Goal: Transaction & Acquisition: Purchase product/service

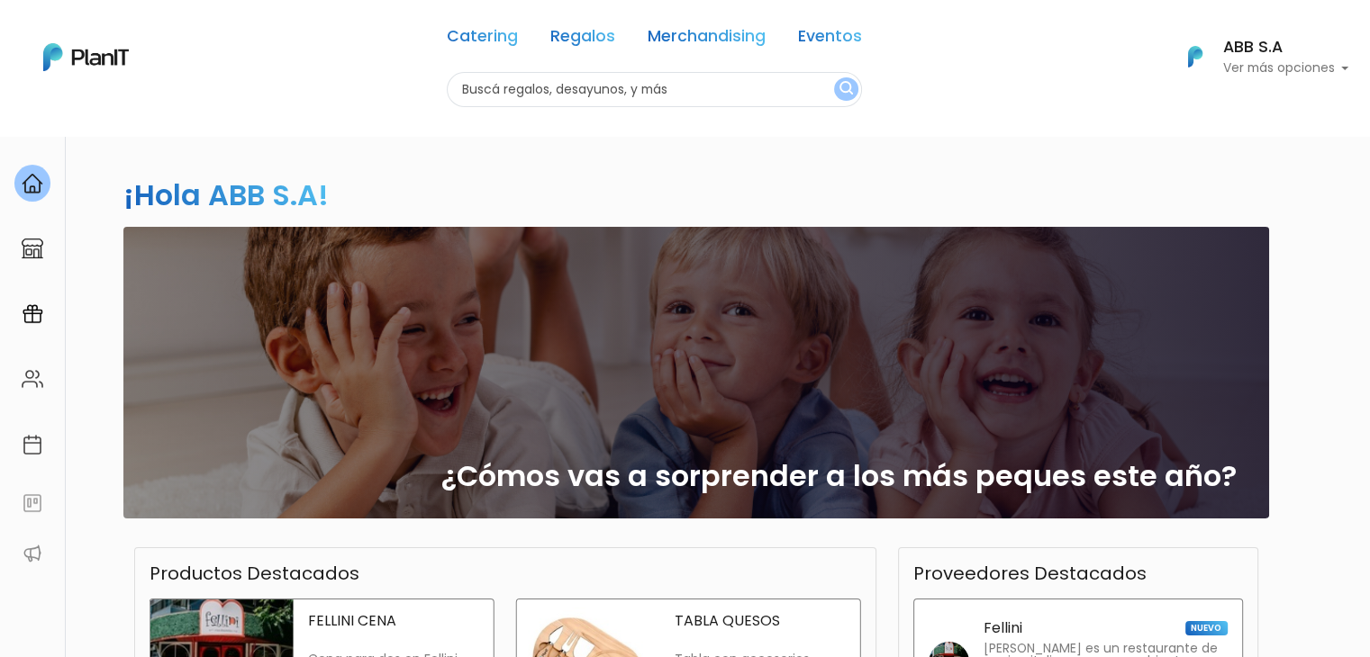
click at [488, 99] on input "text" at bounding box center [654, 89] width 415 height 35
type input "deco"
click at [834, 77] on button "submit" at bounding box center [846, 88] width 24 height 23
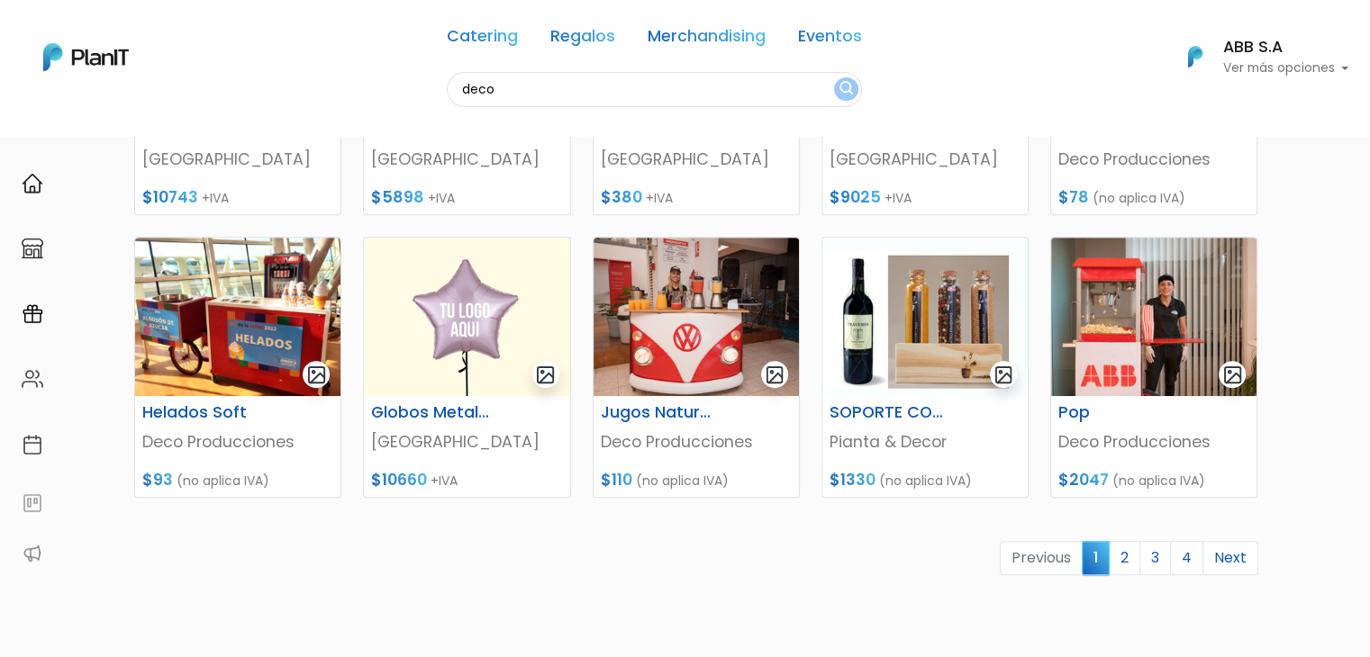
scroll to position [688, 0]
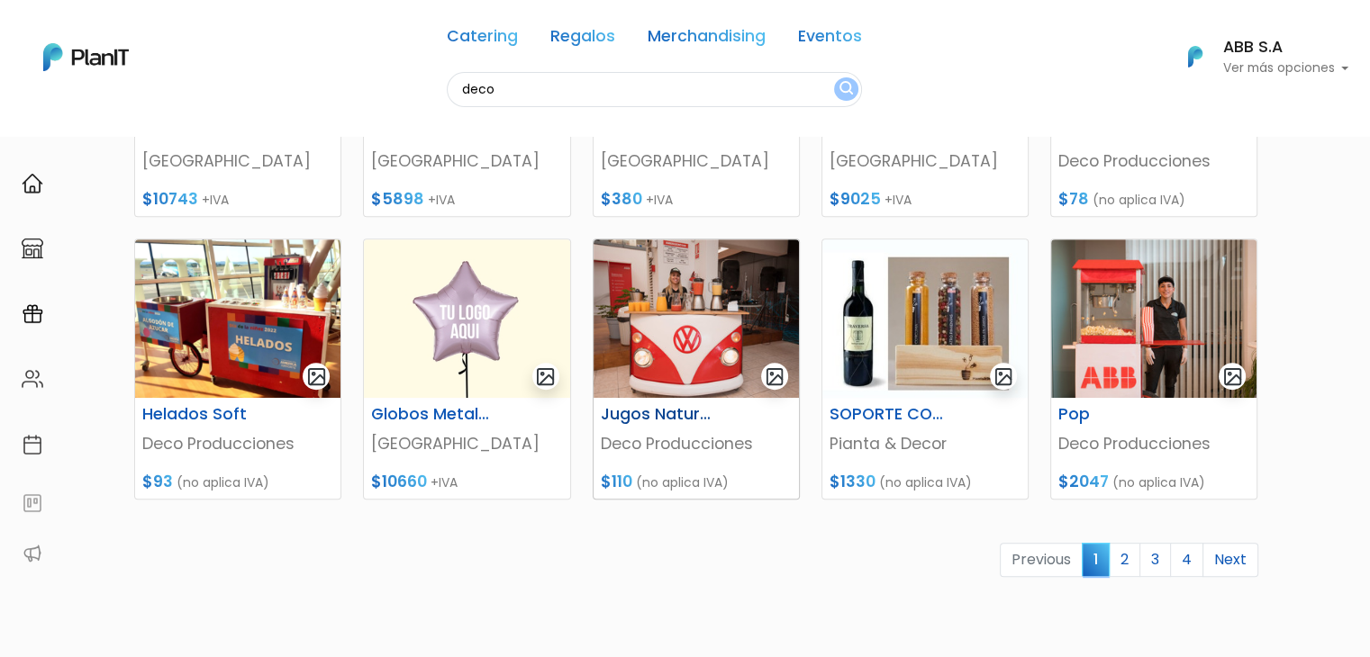
click at [637, 321] on img at bounding box center [695, 319] width 205 height 158
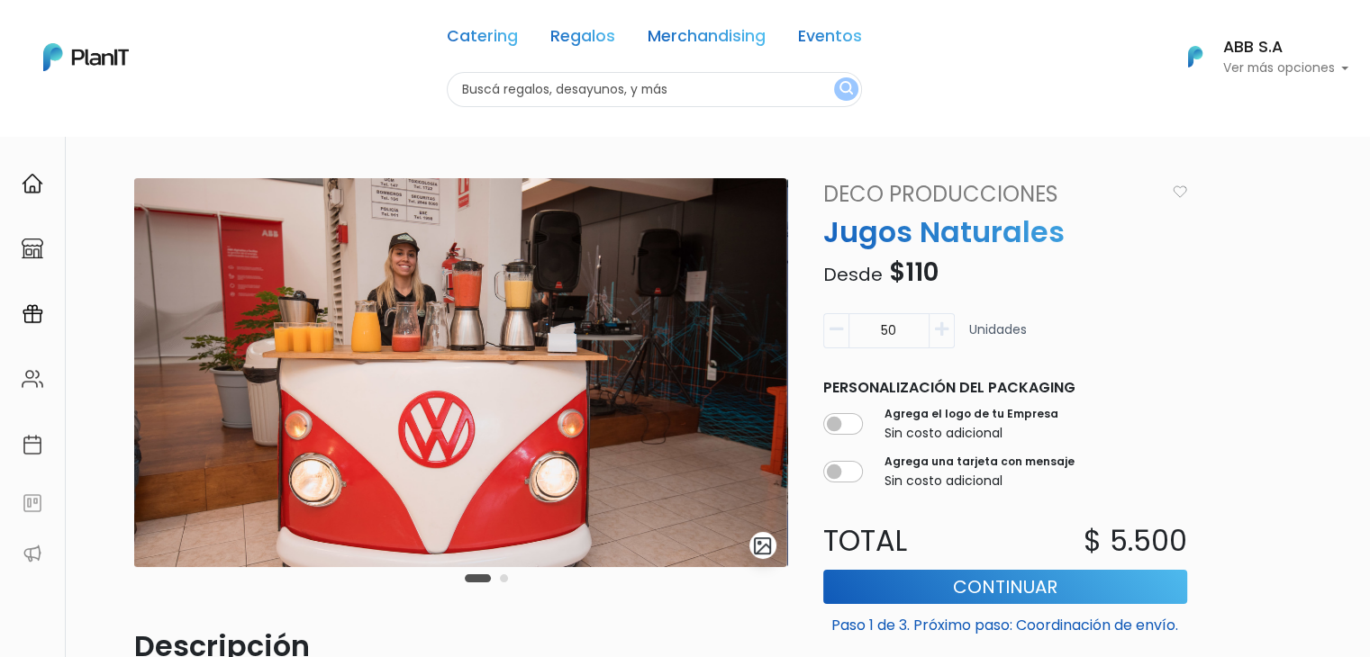
drag, startPoint x: 908, startPoint y: 330, endPoint x: 845, endPoint y: 327, distance: 63.1
click at [845, 327] on div "50" at bounding box center [888, 330] width 131 height 35
type input "60"
click at [901, 588] on button "Continuar" at bounding box center [1005, 587] width 364 height 34
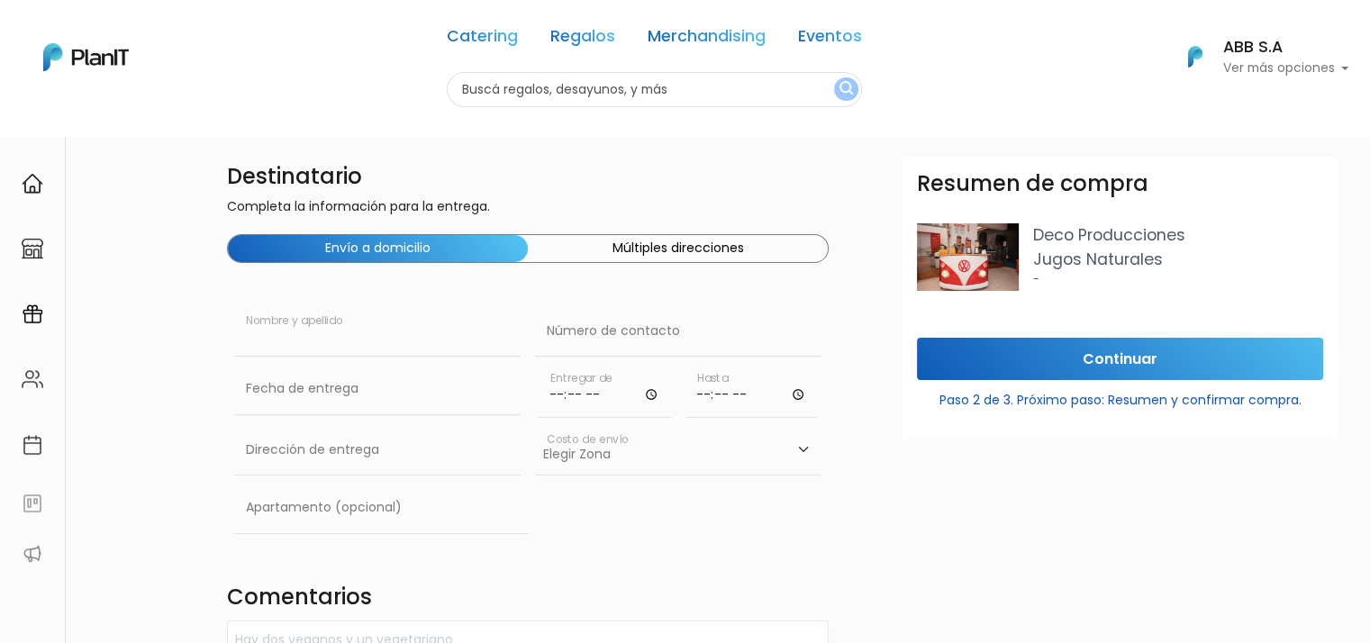
click at [339, 332] on input "text" at bounding box center [377, 331] width 286 height 50
type input "ABB"
click at [614, 336] on input "text" at bounding box center [678, 331] width 286 height 50
type input "completar"
click at [364, 396] on input "text" at bounding box center [377, 389] width 286 height 50
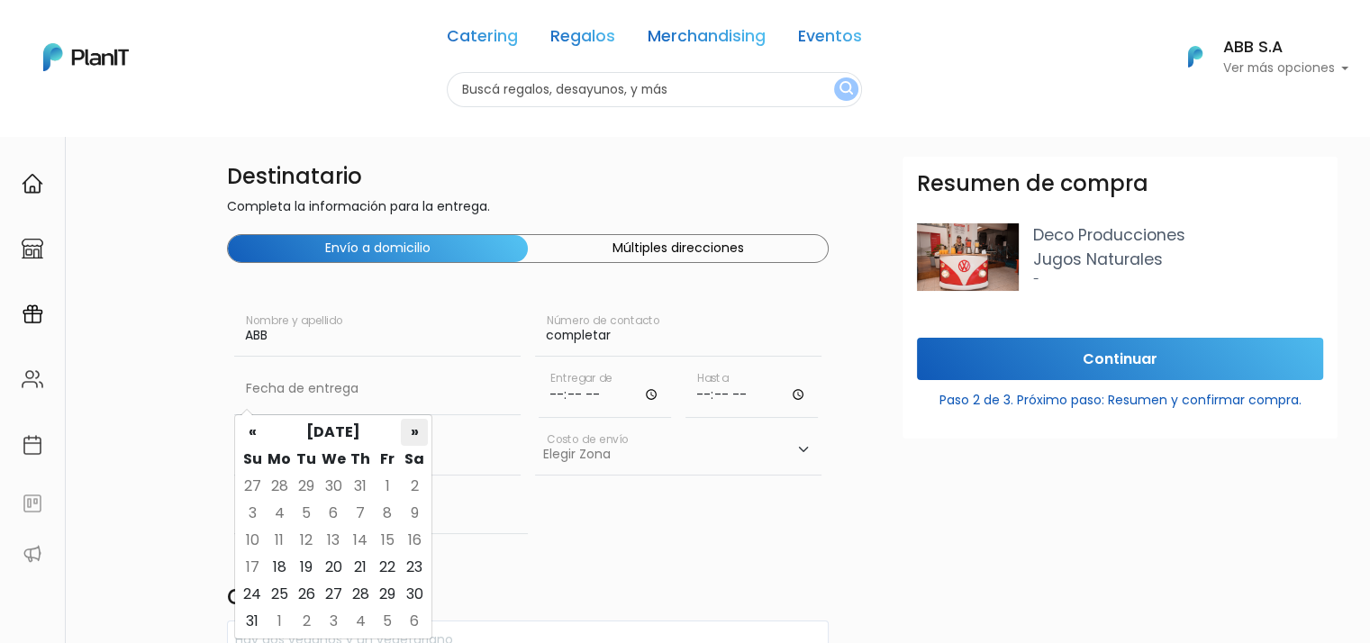
click at [412, 428] on th "»" at bounding box center [414, 432] width 27 height 27
click at [383, 541] on td "19" at bounding box center [387, 540] width 27 height 27
type input "19/09/2025"
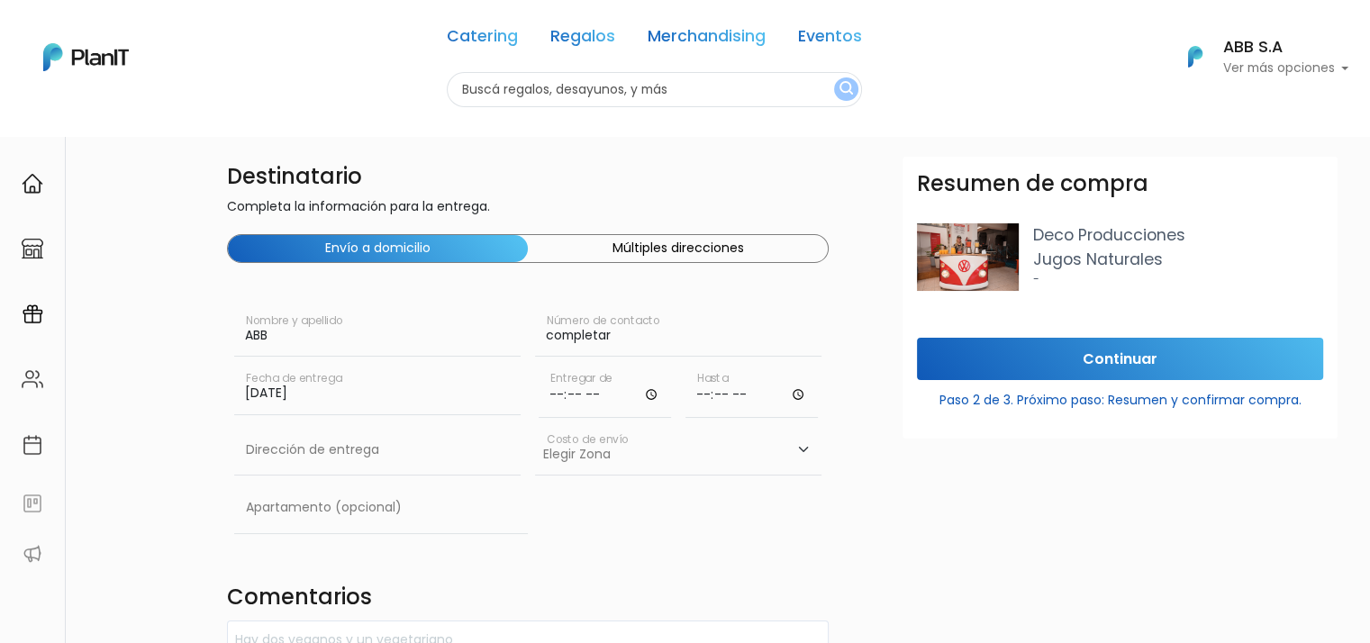
click at [559, 394] on input "time" at bounding box center [605, 391] width 132 height 54
type input "16:00"
click at [340, 455] on input "text" at bounding box center [377, 450] width 286 height 50
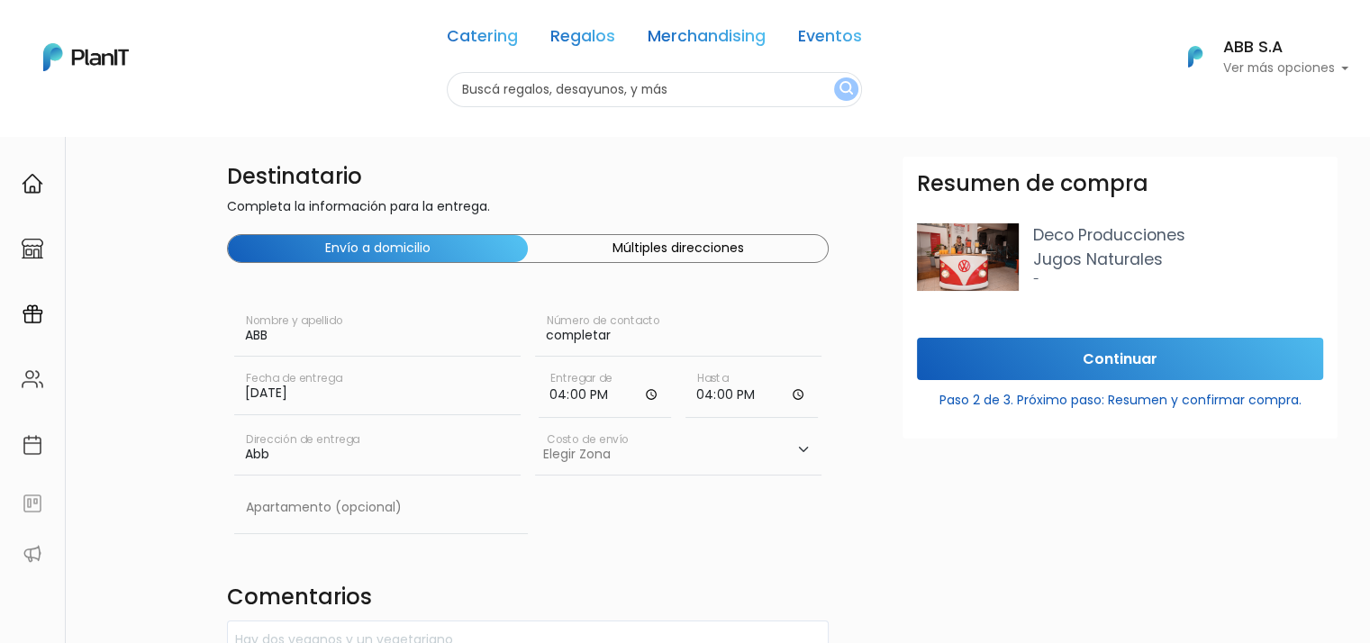
type input "Abb"
click at [629, 449] on select "Elegir Zona Zona américa- $600 Montevideo- $250" at bounding box center [678, 450] width 286 height 50
select select "10"
click at [535, 425] on select "Elegir Zona Zona américa- $600 Montevideo- $250" at bounding box center [678, 450] width 286 height 50
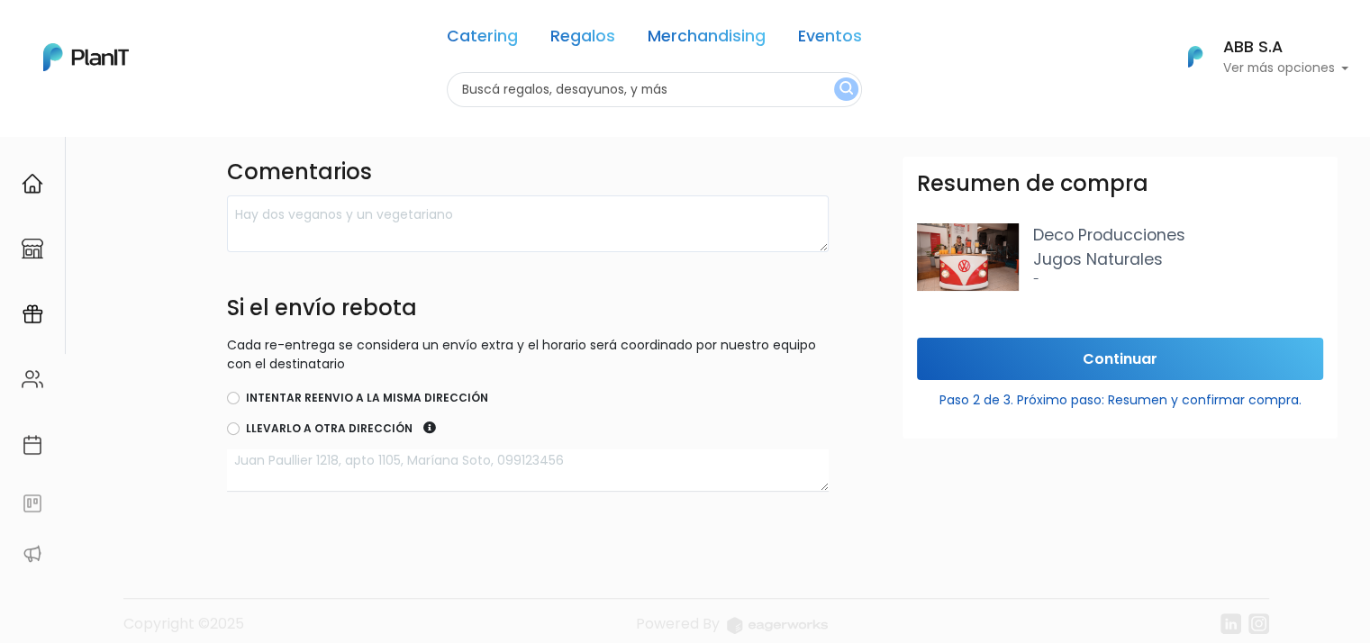
scroll to position [442, 0]
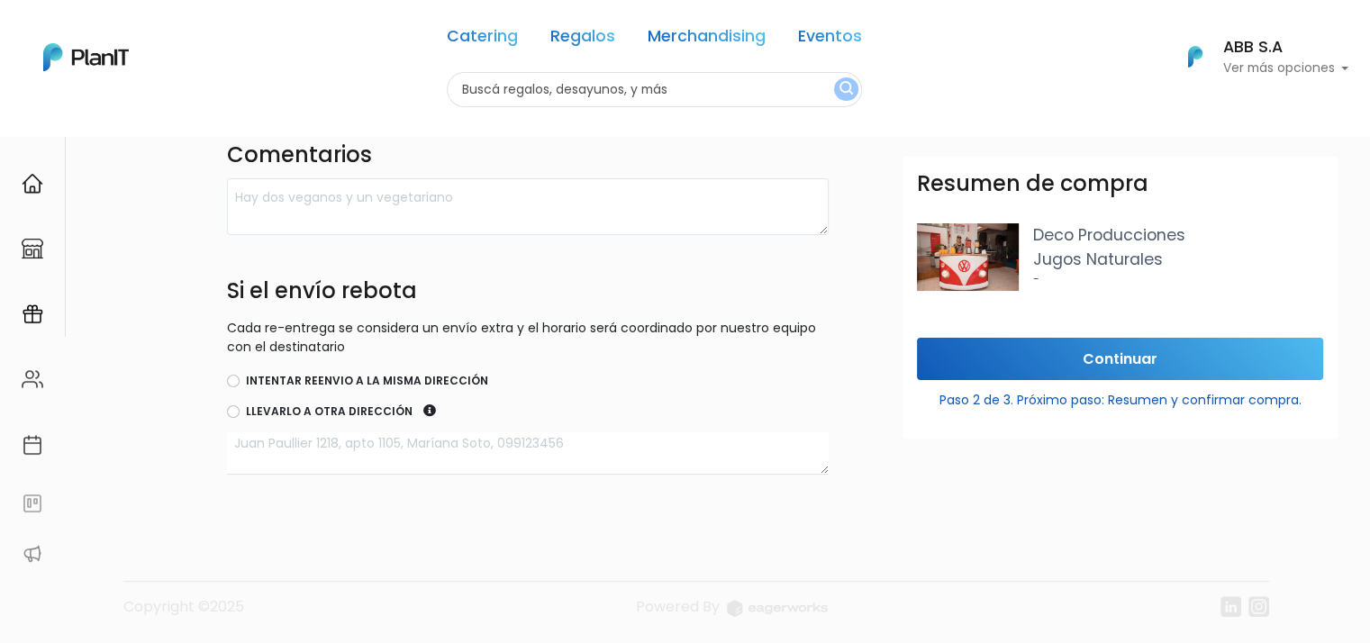
click at [254, 379] on label "Intentar reenvio a la misma dirección" at bounding box center [367, 381] width 242 height 16
click at [240, 379] on input "Intentar reenvio a la misma dirección" at bounding box center [233, 381] width 13 height 13
radio input "true"
click at [1041, 358] on input "Continuar" at bounding box center [1120, 359] width 406 height 42
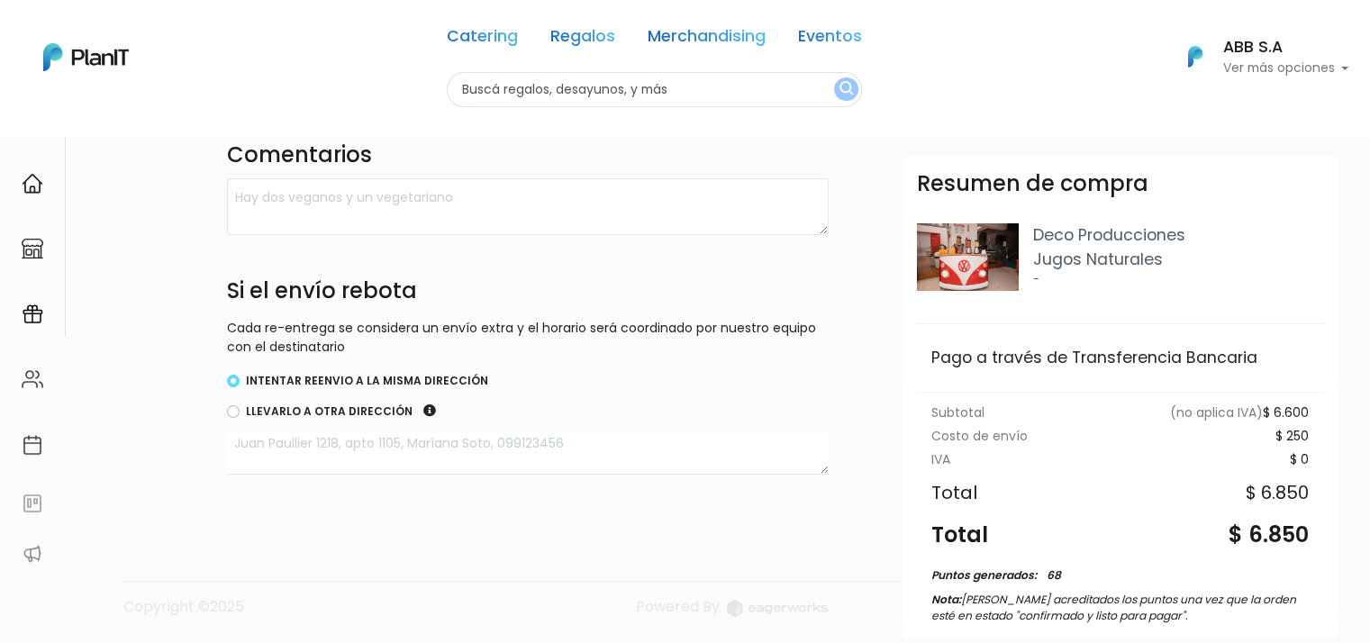
scroll to position [155, 0]
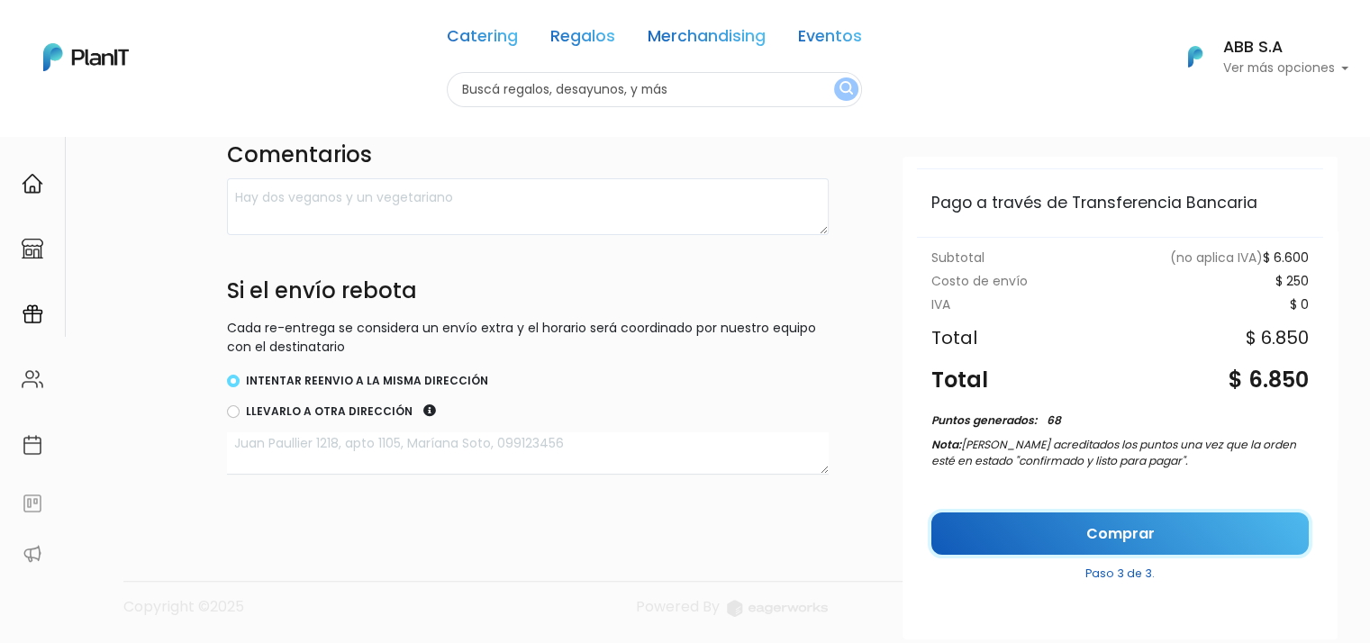
click at [1023, 534] on link "Comprar" at bounding box center [1119, 533] width 377 height 42
